Goal: Task Accomplishment & Management: Manage account settings

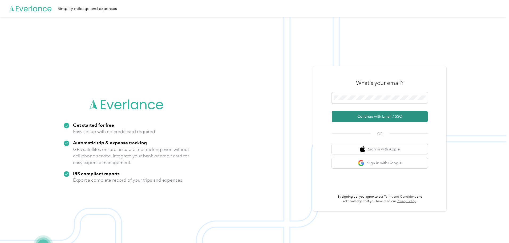
click at [365, 116] on button "Continue with Email / SSO" at bounding box center [380, 116] width 96 height 11
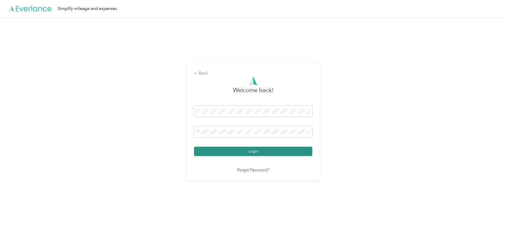
click at [252, 151] on button "Login" at bounding box center [253, 151] width 118 height 9
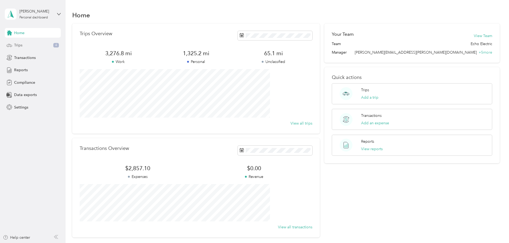
click at [42, 48] on div "Trips 4" at bounding box center [33, 46] width 56 height 10
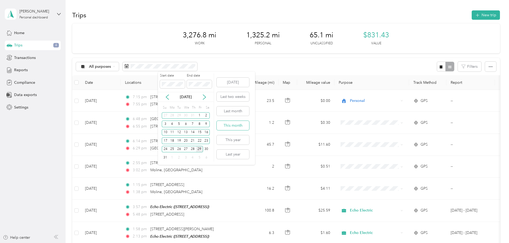
click at [238, 127] on button "This month" at bounding box center [233, 125] width 33 height 9
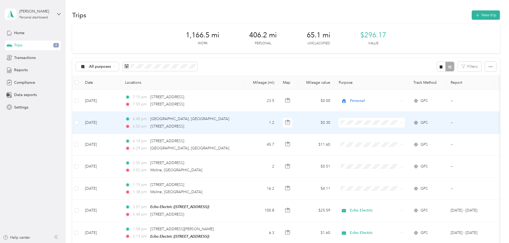
scroll to position [27, 0]
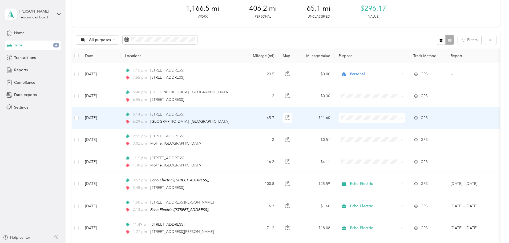
click at [397, 122] on span at bounding box center [372, 118] width 66 height 10
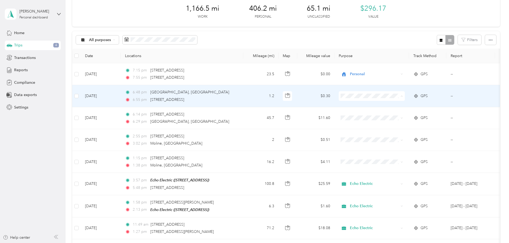
click at [395, 115] on span "Personal" at bounding box center [412, 116] width 49 height 6
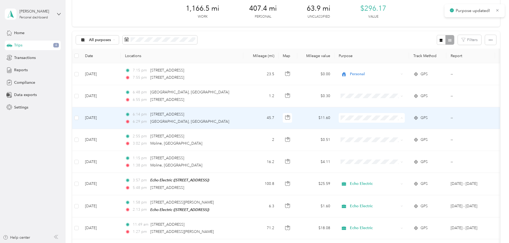
click at [396, 138] on li "Personal" at bounding box center [408, 137] width 66 height 9
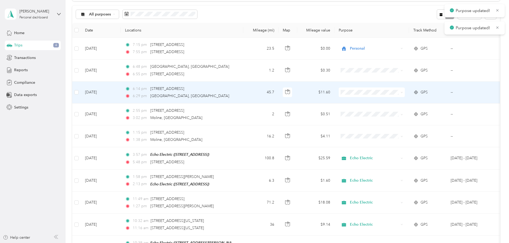
scroll to position [53, 0]
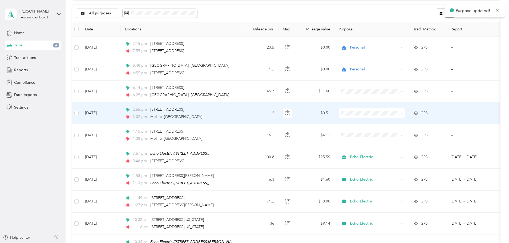
click at [389, 121] on span "Echo Electric" at bounding box center [412, 123] width 49 height 6
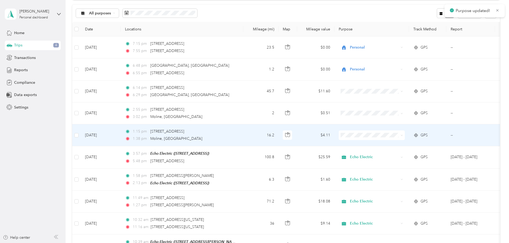
click at [392, 145] on span "Echo Electric" at bounding box center [412, 144] width 49 height 6
click at [397, 141] on td at bounding box center [372, 135] width 75 height 22
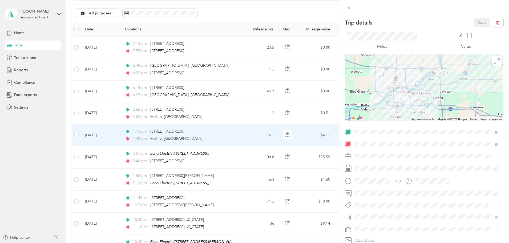
click at [260, 136] on div "Trip details Save This trip cannot be edited because it is either under review,…" at bounding box center [254, 121] width 509 height 243
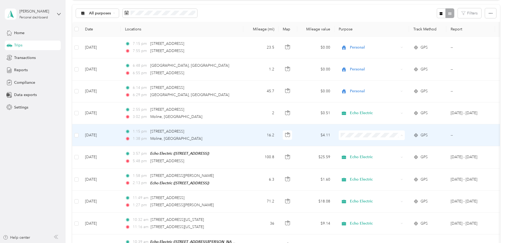
click at [387, 144] on span "Echo Electric" at bounding box center [407, 145] width 59 height 6
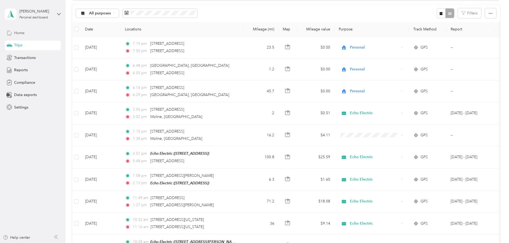
click at [22, 33] on span "Home" at bounding box center [19, 33] width 10 height 6
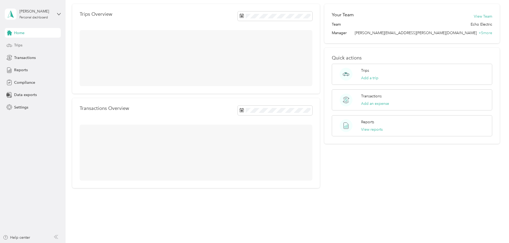
click at [25, 43] on div "Trips" at bounding box center [33, 46] width 56 height 10
